Goal: Transaction & Acquisition: Book appointment/travel/reservation

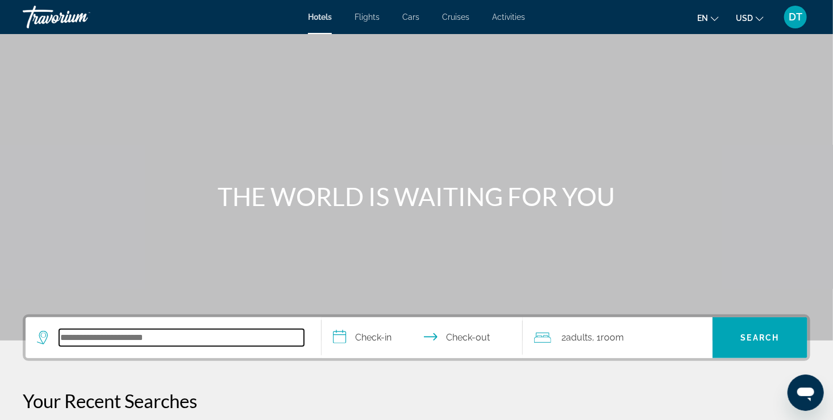
click at [82, 335] on input "Search hotel destination" at bounding box center [181, 337] width 245 height 17
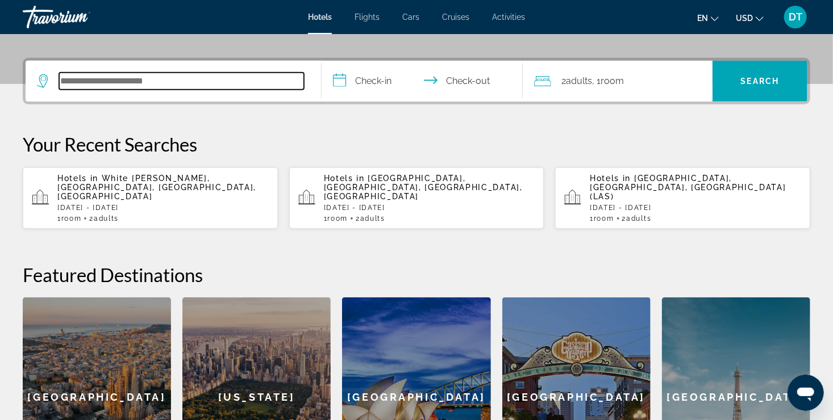
scroll to position [277, 0]
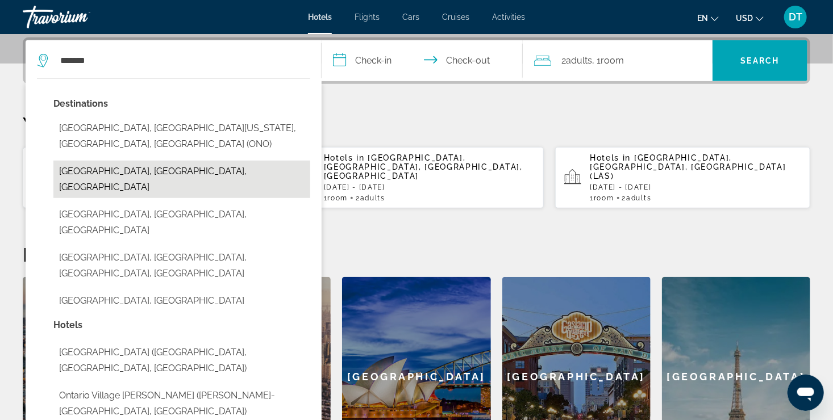
click at [114, 161] on button "[GEOGRAPHIC_DATA], [GEOGRAPHIC_DATA], [GEOGRAPHIC_DATA]" at bounding box center [181, 179] width 257 height 37
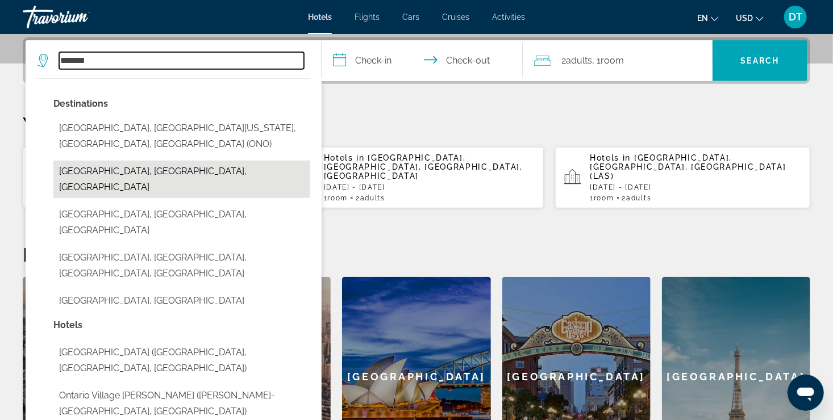
type input "**********"
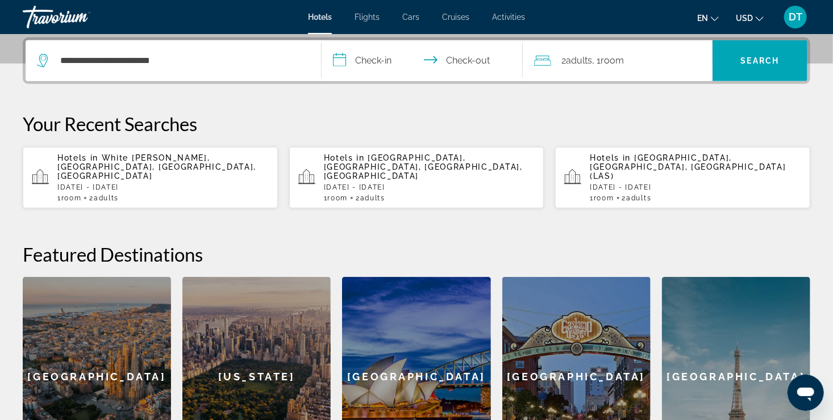
click at [375, 61] on input "**********" at bounding box center [424, 62] width 206 height 44
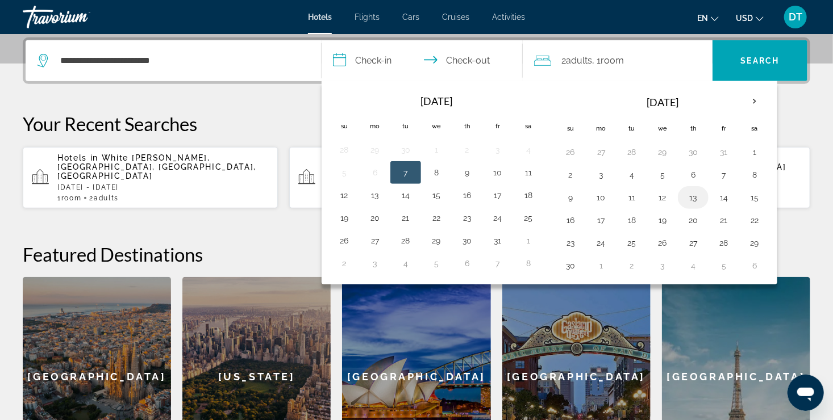
click at [691, 198] on button "13" at bounding box center [693, 198] width 18 height 16
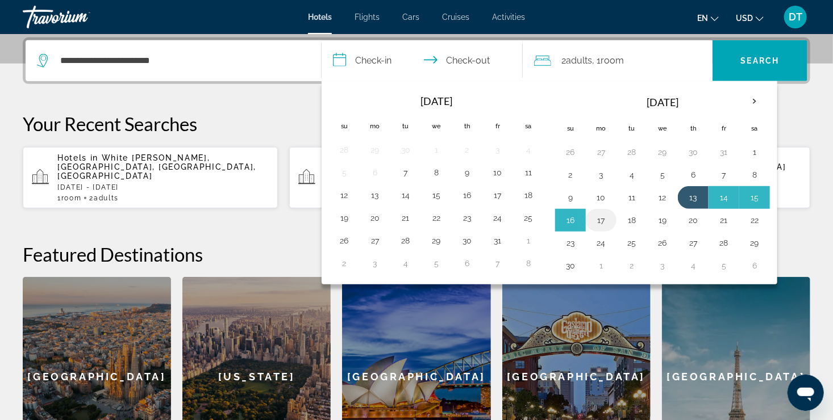
click at [600, 224] on button "17" at bounding box center [601, 220] width 18 height 16
type input "**********"
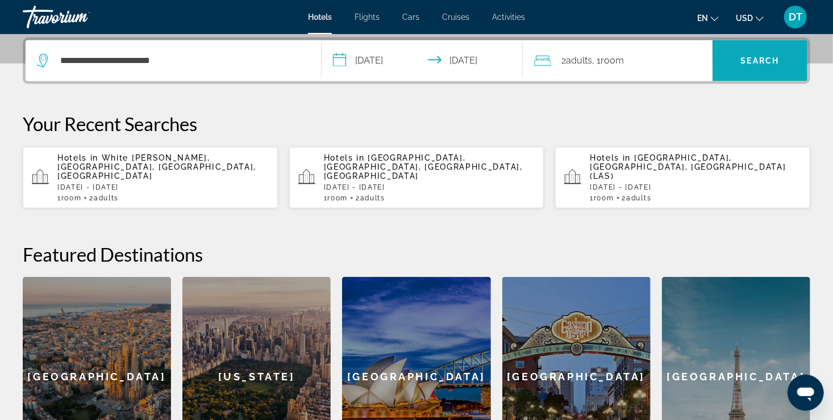
click at [776, 57] on span "Search" at bounding box center [760, 60] width 39 height 9
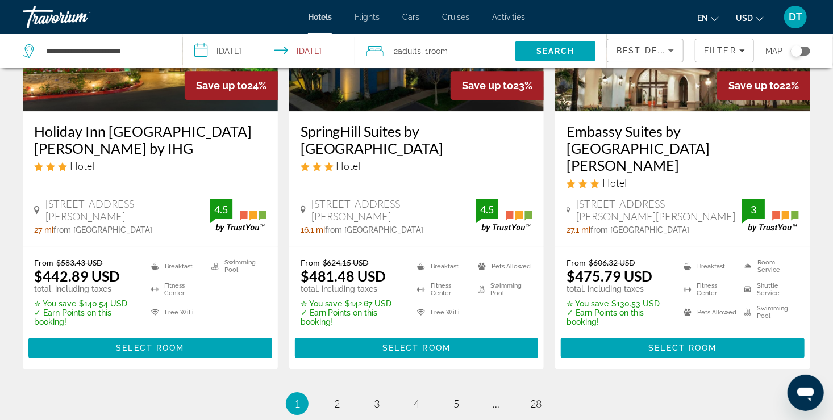
scroll to position [1552, 0]
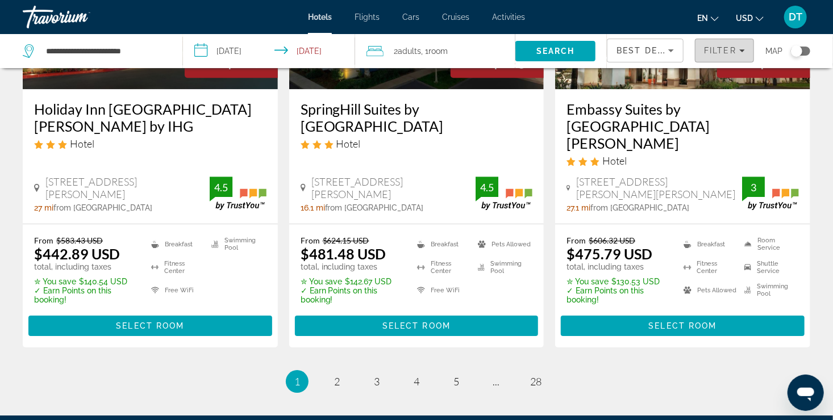
click at [743, 48] on icon "Filters" at bounding box center [742, 51] width 6 height 6
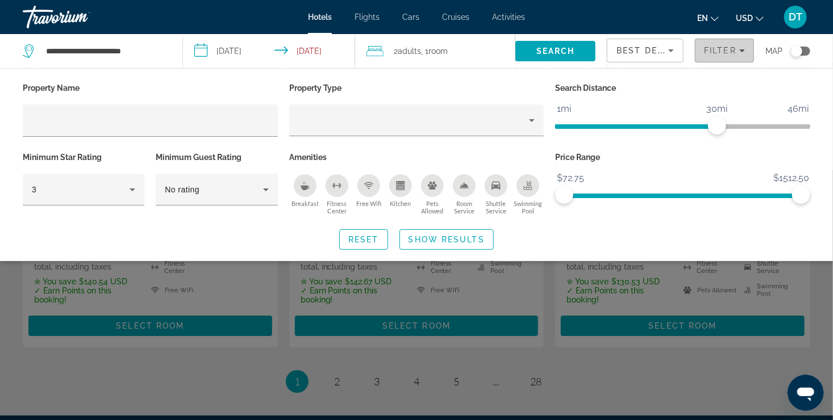
click at [744, 51] on icon "Filters" at bounding box center [742, 51] width 6 height 6
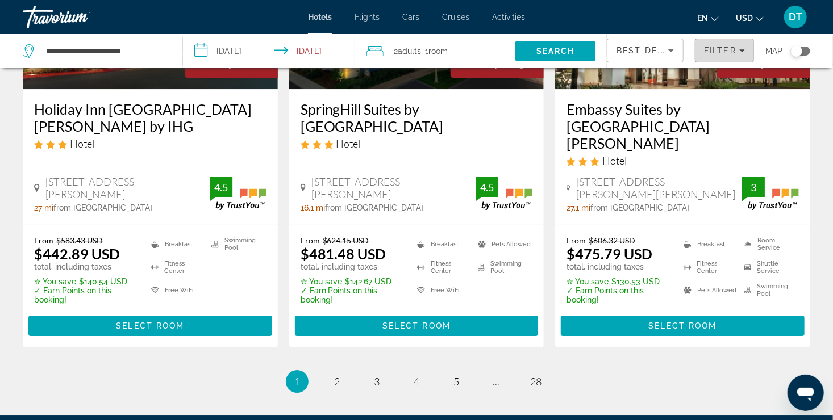
click at [746, 51] on span "Filters" at bounding box center [724, 50] width 58 height 27
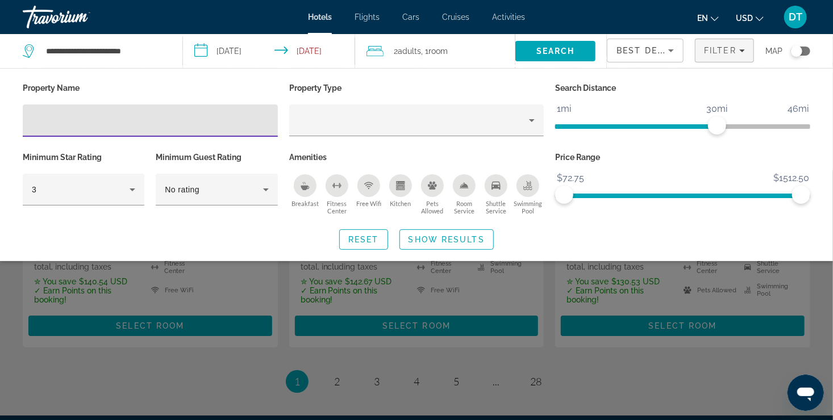
click at [63, 117] on input "Hotel Filters" at bounding box center [150, 121] width 237 height 14
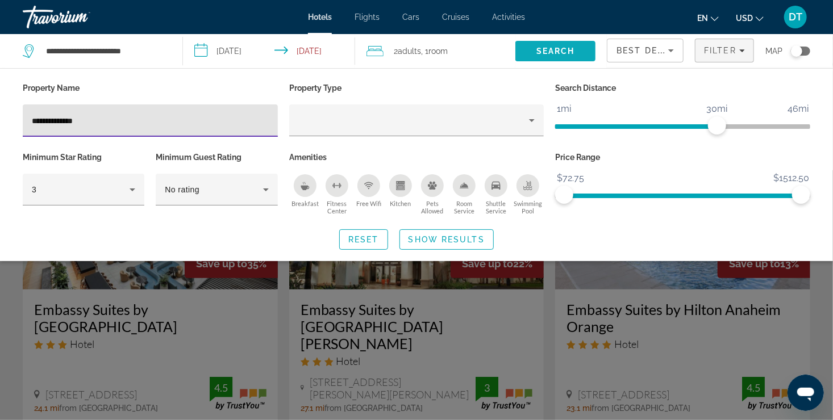
type input "**********"
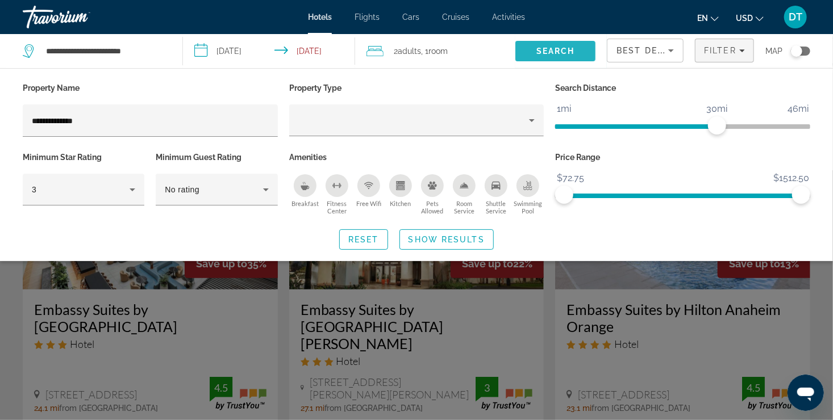
click at [564, 48] on span "Search" at bounding box center [555, 51] width 39 height 9
click at [464, 235] on button "Show Results" at bounding box center [446, 239] width 94 height 20
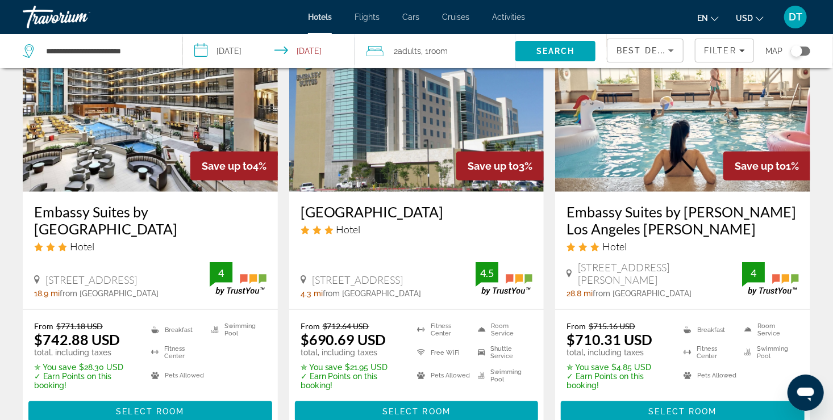
scroll to position [591, 0]
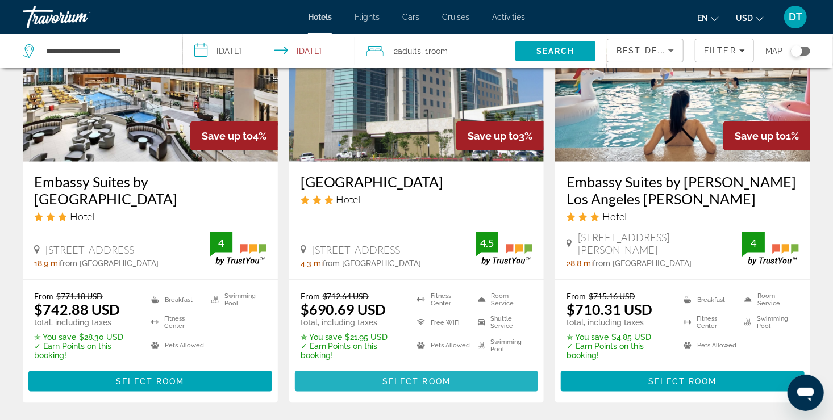
click at [439, 377] on span "Select Room" at bounding box center [416, 381] width 68 height 9
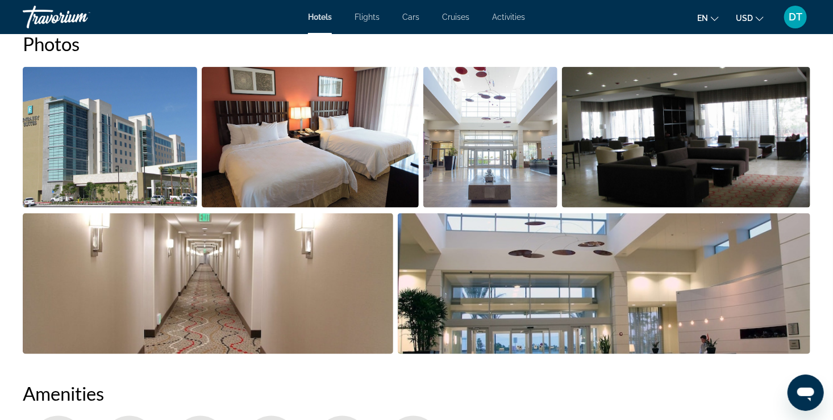
scroll to position [538, 0]
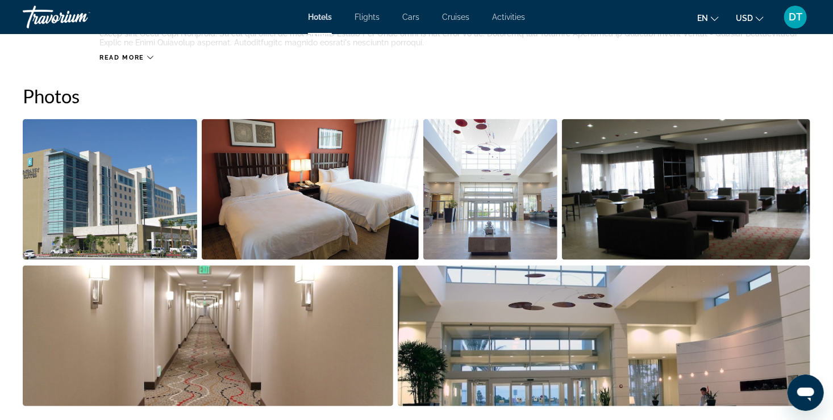
click at [312, 205] on img "Open full-screen image slider" at bounding box center [310, 189] width 217 height 141
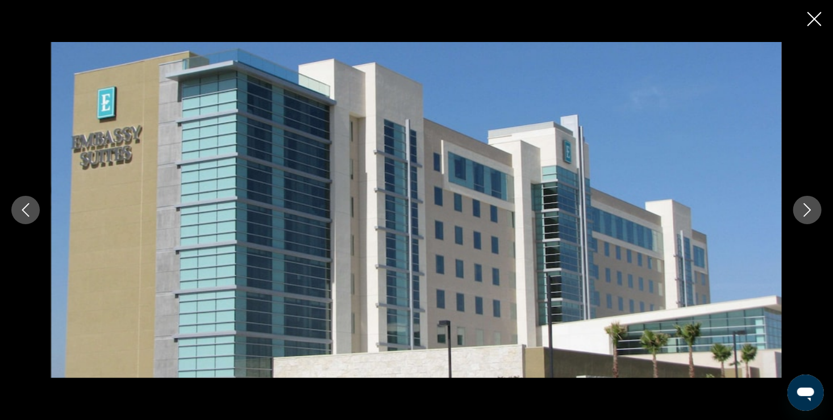
click at [813, 212] on icon "Next image" at bounding box center [807, 210] width 14 height 14
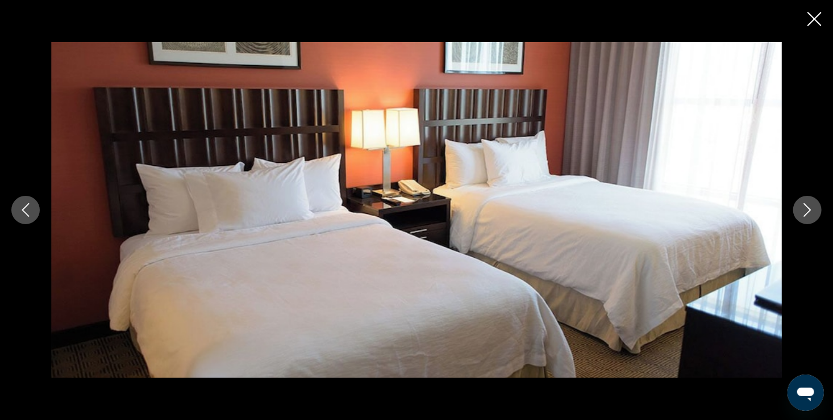
click at [813, 212] on icon "Next image" at bounding box center [807, 210] width 14 height 14
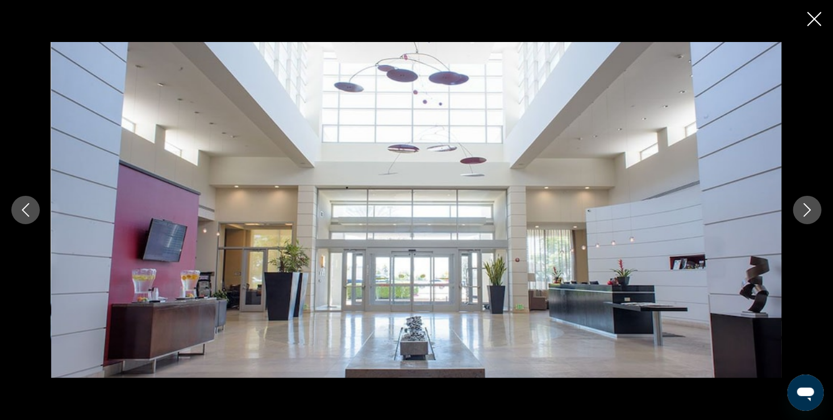
click at [813, 212] on icon "Next image" at bounding box center [807, 210] width 14 height 14
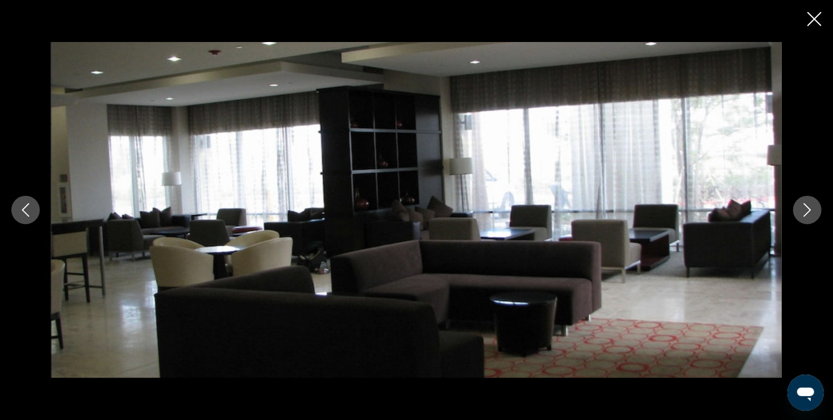
click at [813, 212] on icon "Next image" at bounding box center [807, 210] width 14 height 14
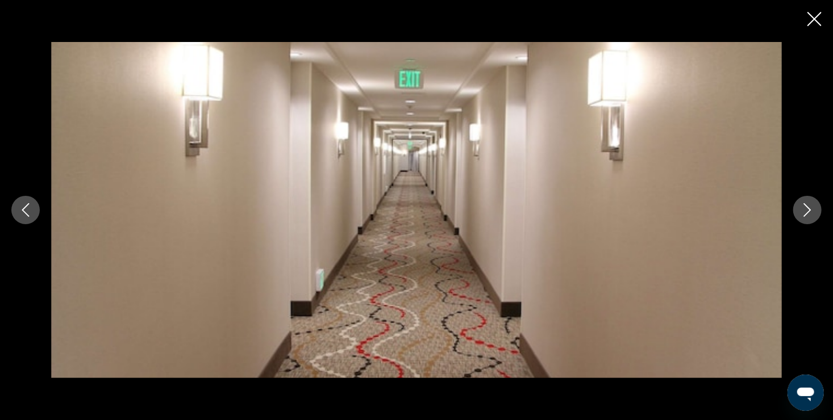
click at [813, 212] on icon "Next image" at bounding box center [807, 210] width 14 height 14
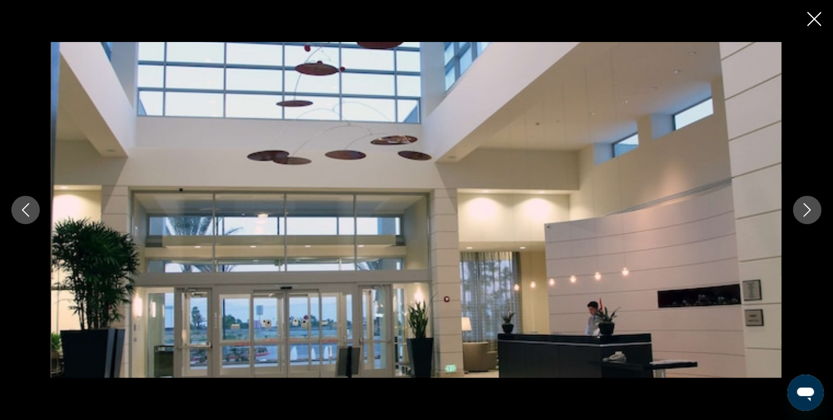
click at [813, 212] on icon "Next image" at bounding box center [807, 210] width 14 height 14
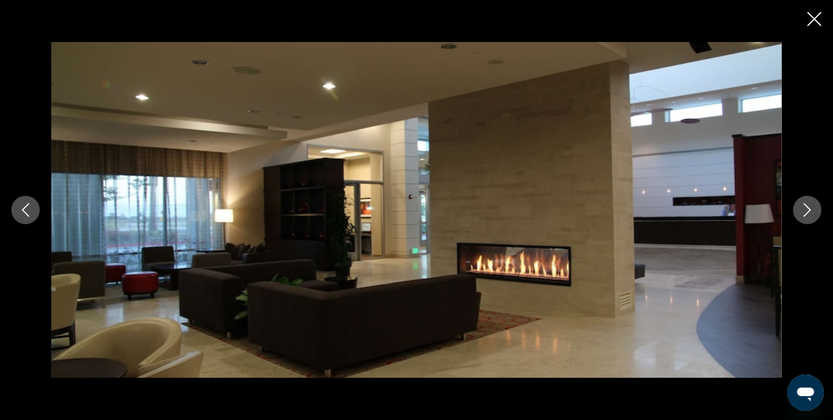
click at [813, 212] on icon "Next image" at bounding box center [807, 210] width 14 height 14
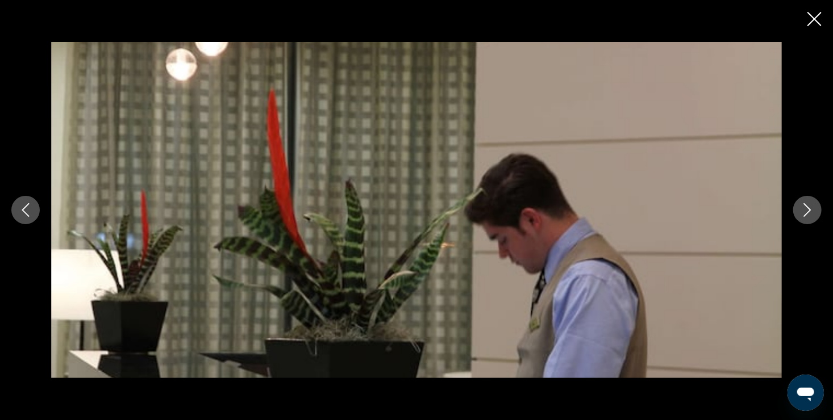
click at [813, 212] on icon "Next image" at bounding box center [807, 210] width 14 height 14
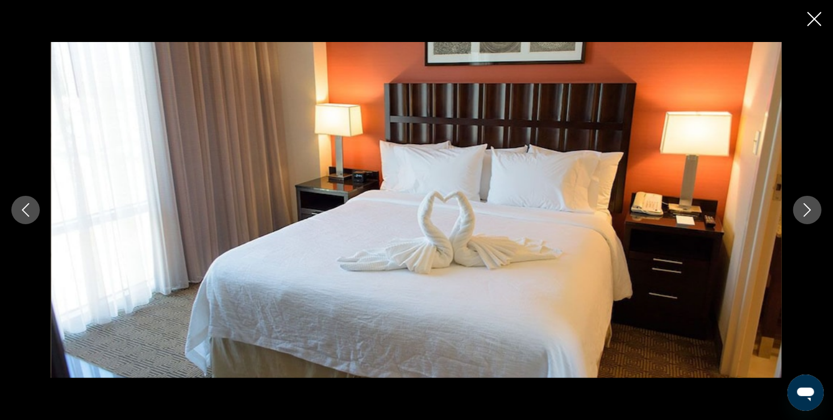
click at [813, 212] on icon "Next image" at bounding box center [807, 210] width 14 height 14
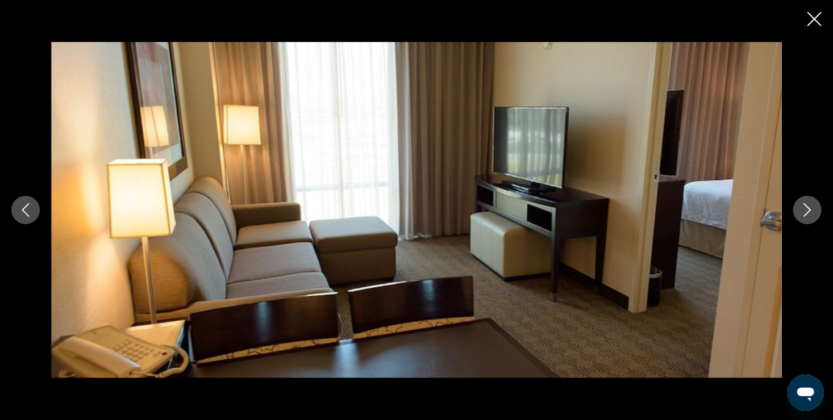
click at [813, 212] on icon "Next image" at bounding box center [807, 210] width 14 height 14
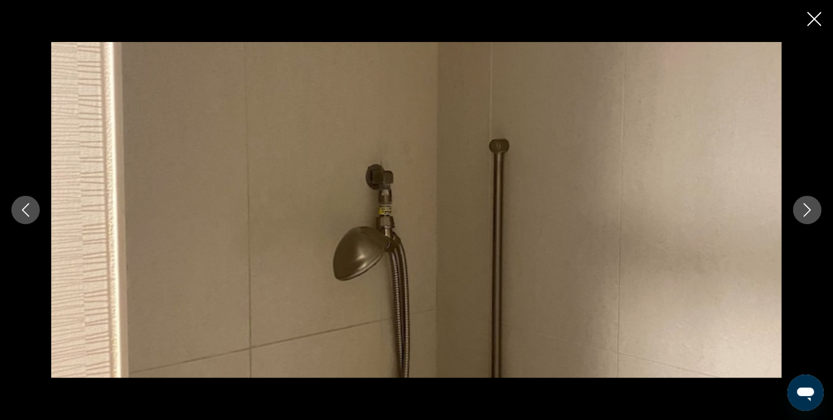
click at [813, 212] on icon "Next image" at bounding box center [807, 210] width 14 height 14
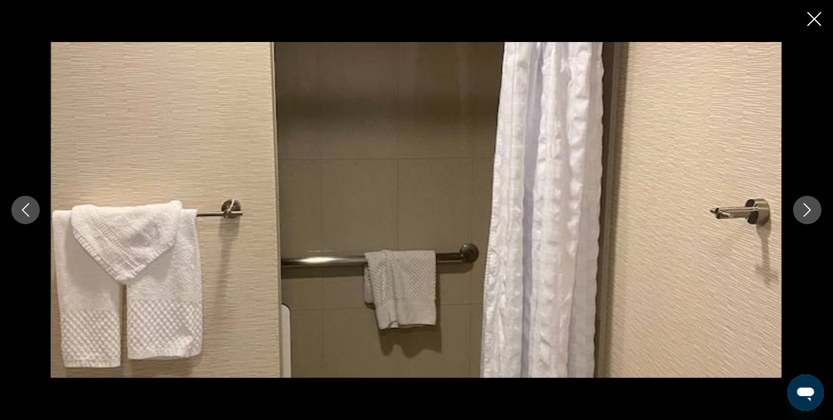
click at [813, 212] on icon "Next image" at bounding box center [807, 210] width 14 height 14
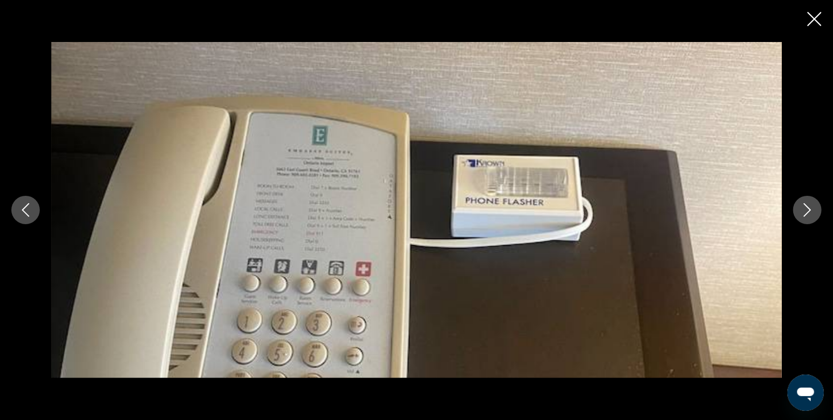
click at [816, 23] on icon "Close slideshow" at bounding box center [814, 19] width 14 height 14
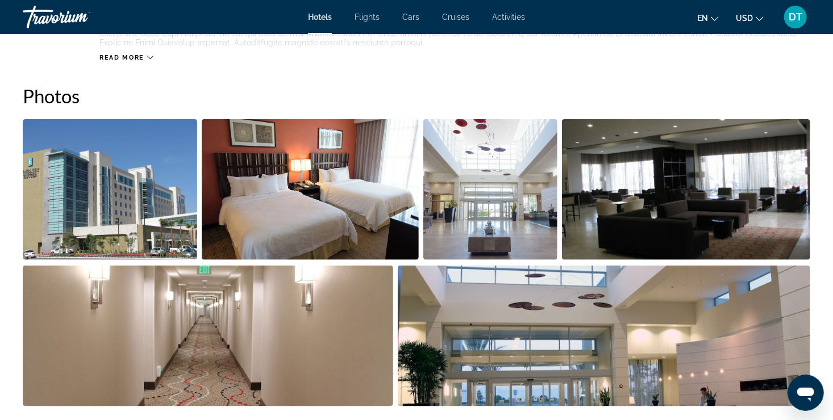
click at [816, 24] on div "Hotels Flights Cars Cruises Activities Hotels Flights Cars Cruises Activities e…" at bounding box center [416, 17] width 833 height 30
